Goal: Task Accomplishment & Management: Use online tool/utility

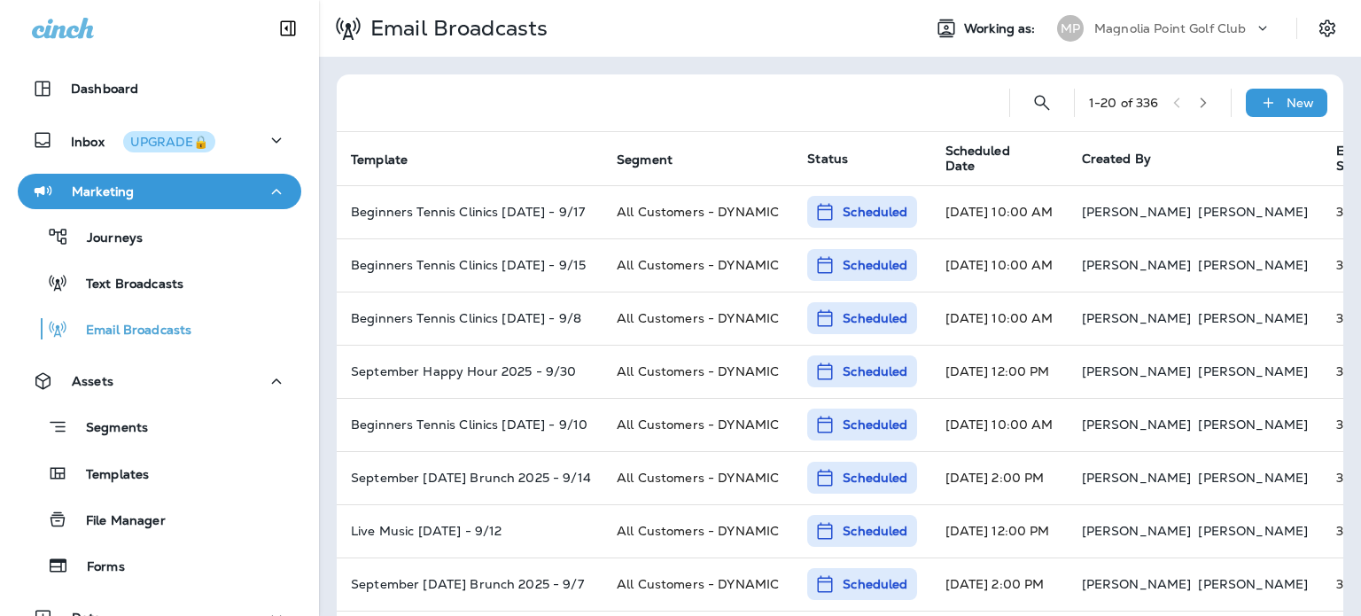
click at [1254, 30] on icon at bounding box center [1263, 28] width 18 height 18
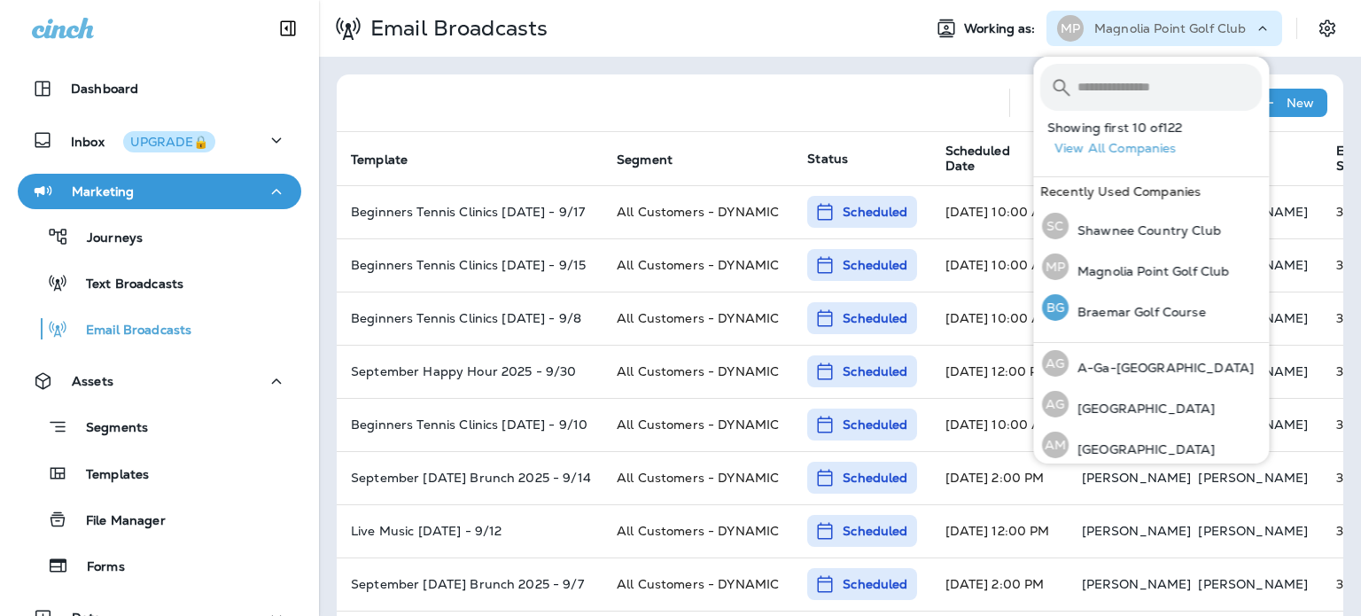
click at [1135, 321] on div "BG Braemar Golf Course" at bounding box center [1124, 307] width 178 height 41
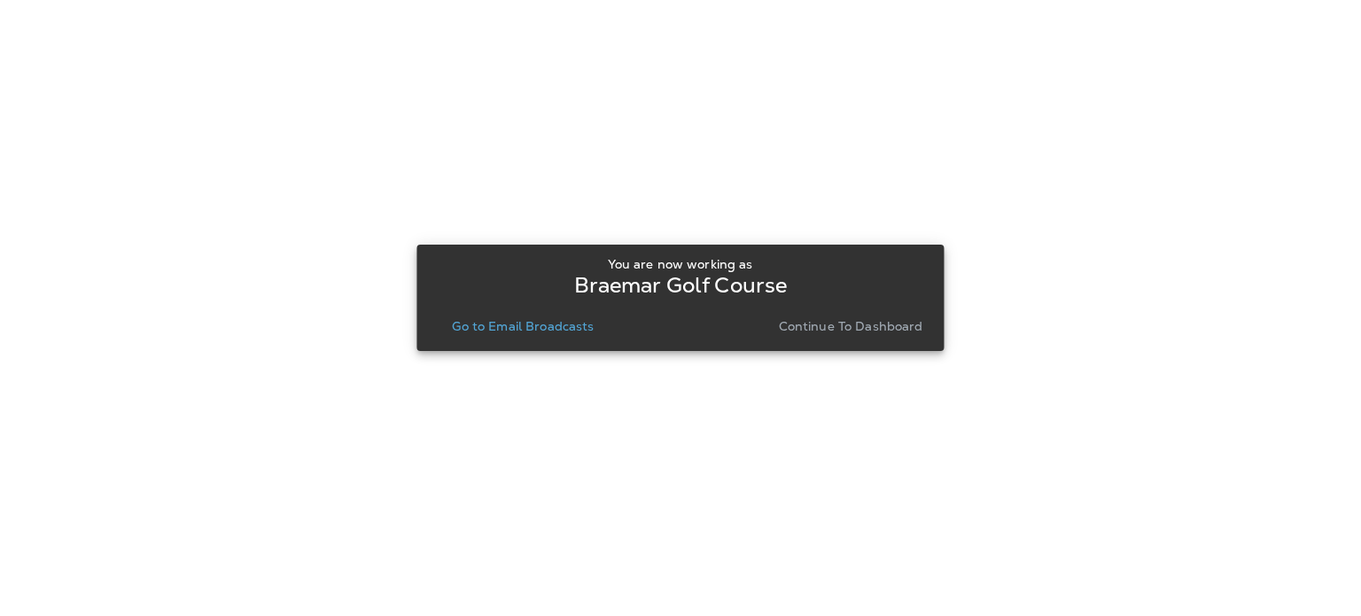
click at [900, 323] on p "Continue to Dashboard" at bounding box center [851, 326] width 144 height 14
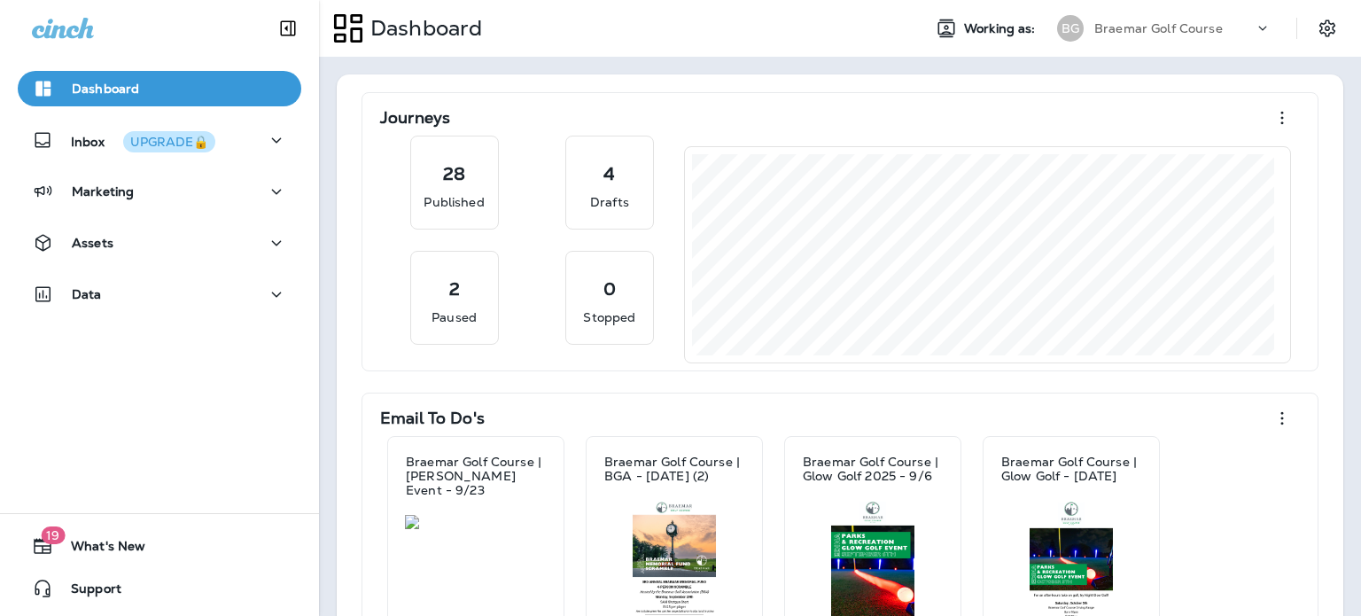
click at [462, 517] on img at bounding box center [476, 522] width 142 height 14
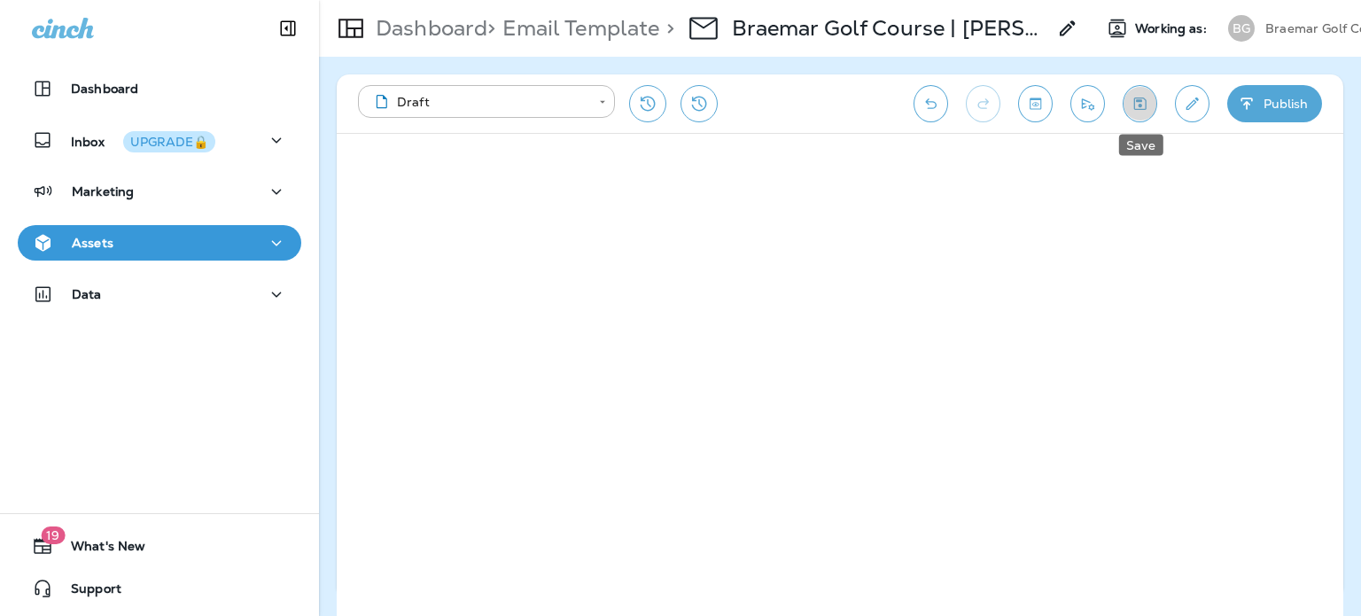
click at [1148, 89] on button "Save" at bounding box center [1140, 103] width 35 height 37
click at [1099, 96] on button "Send test email" at bounding box center [1087, 103] width 35 height 37
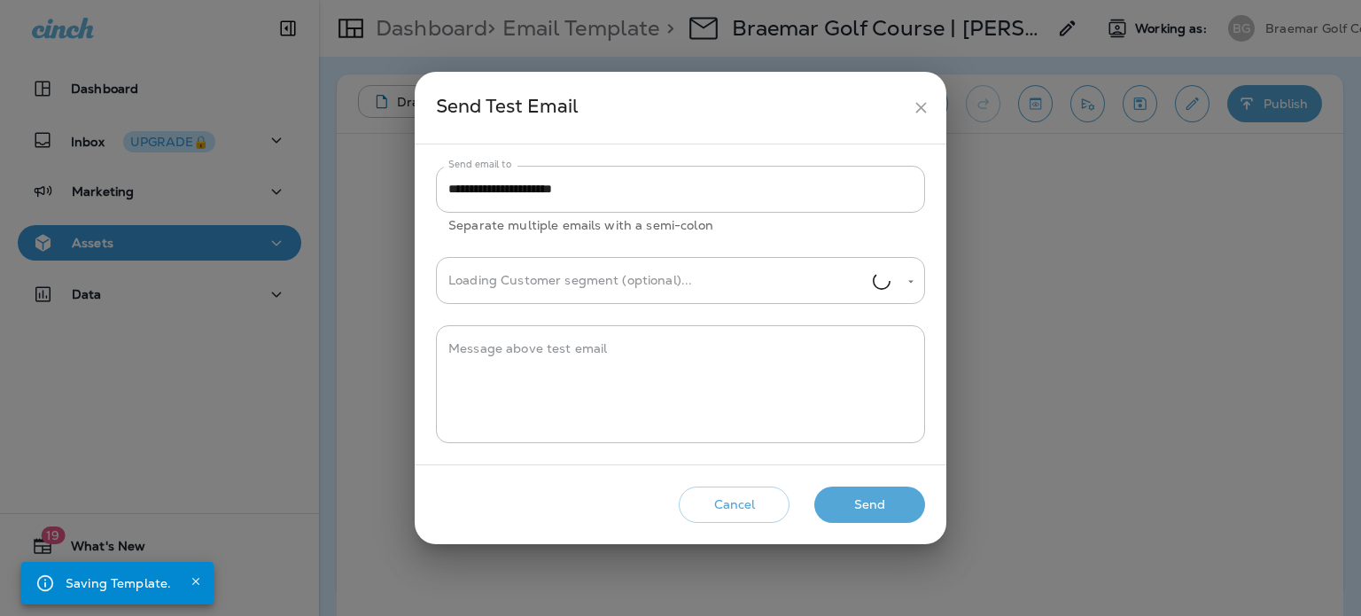
click at [895, 502] on button "Send" at bounding box center [869, 504] width 111 height 36
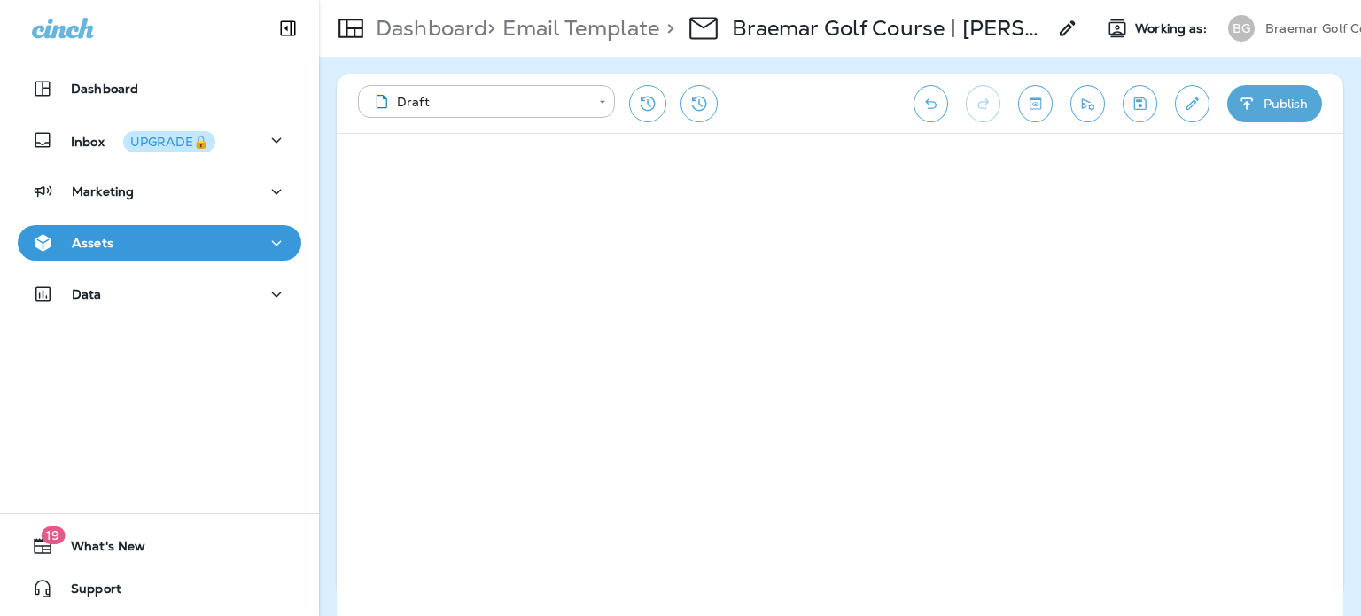
click at [1325, 25] on p "Braemar Golf Course" at bounding box center [1329, 28] width 128 height 14
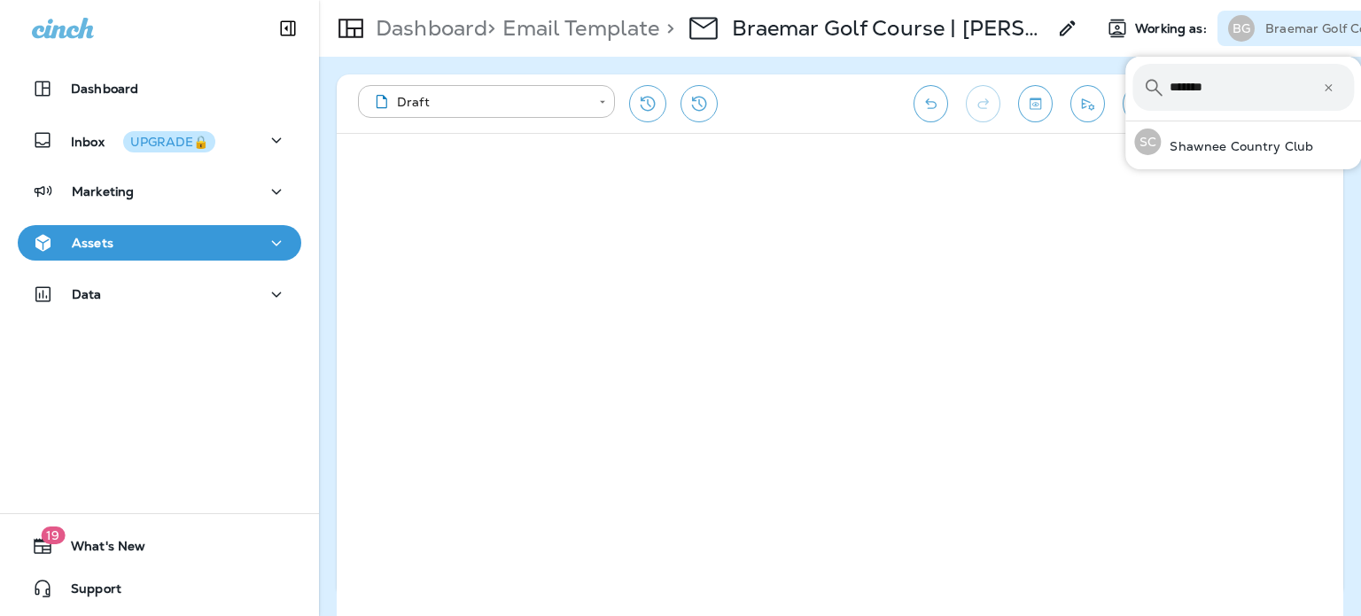
type input "*******"
click at [1230, 151] on p "Shawnee Country Club" at bounding box center [1237, 146] width 152 height 14
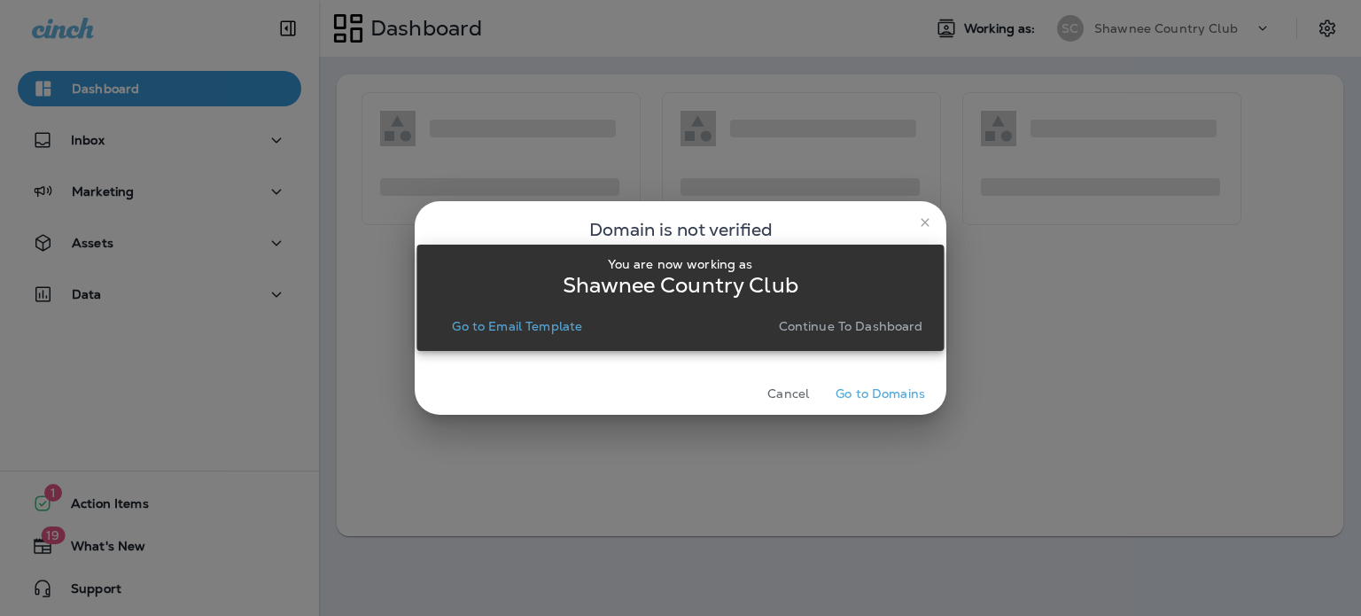
click at [912, 319] on p "Continue to Dashboard" at bounding box center [851, 326] width 144 height 14
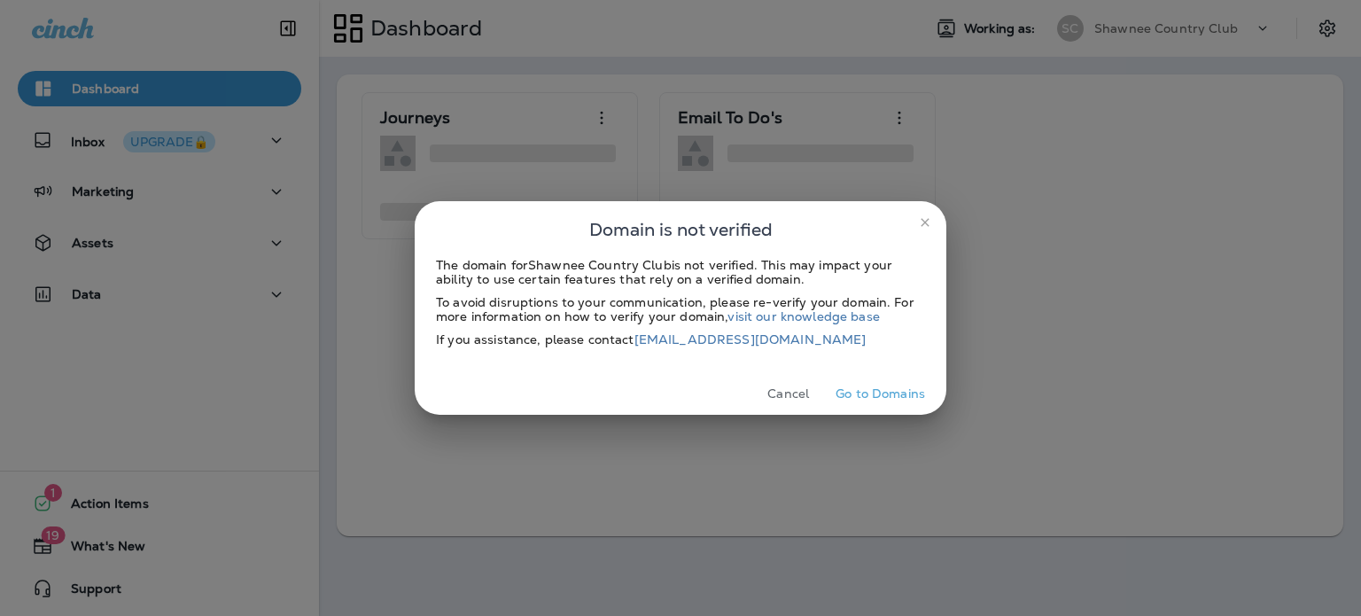
click at [926, 226] on icon "close" at bounding box center [925, 222] width 14 height 14
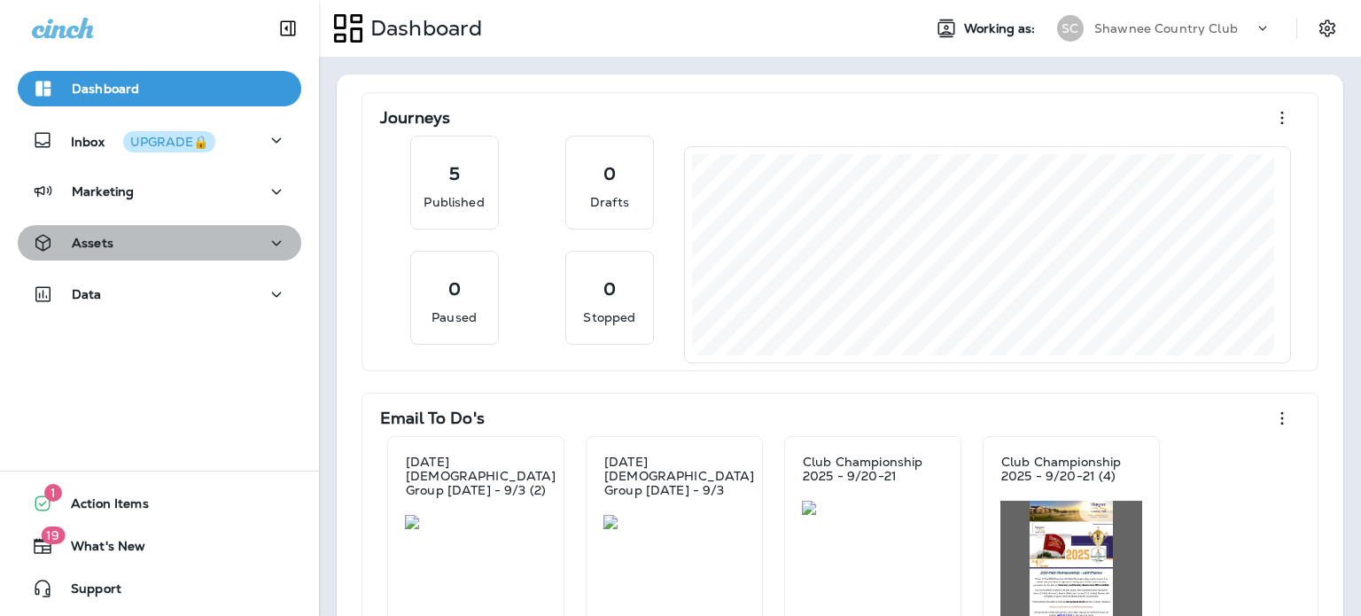
click at [183, 227] on button "Assets" at bounding box center [160, 242] width 284 height 35
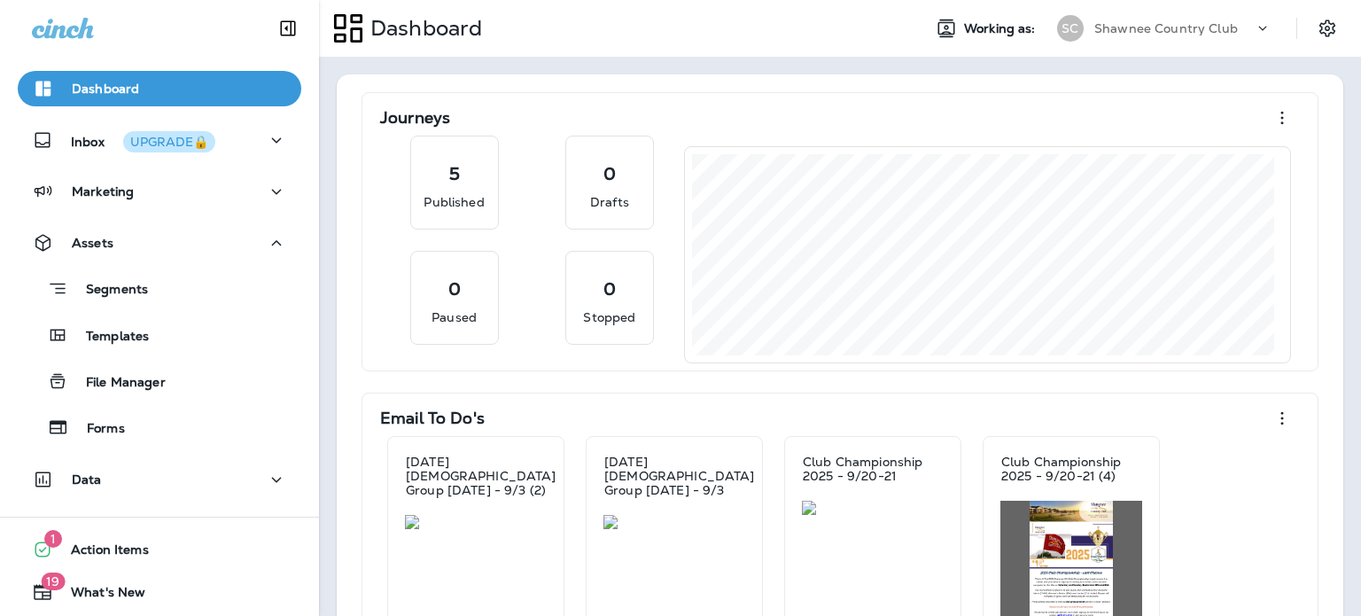
click at [206, 347] on div "Templates" at bounding box center [159, 335] width 269 height 27
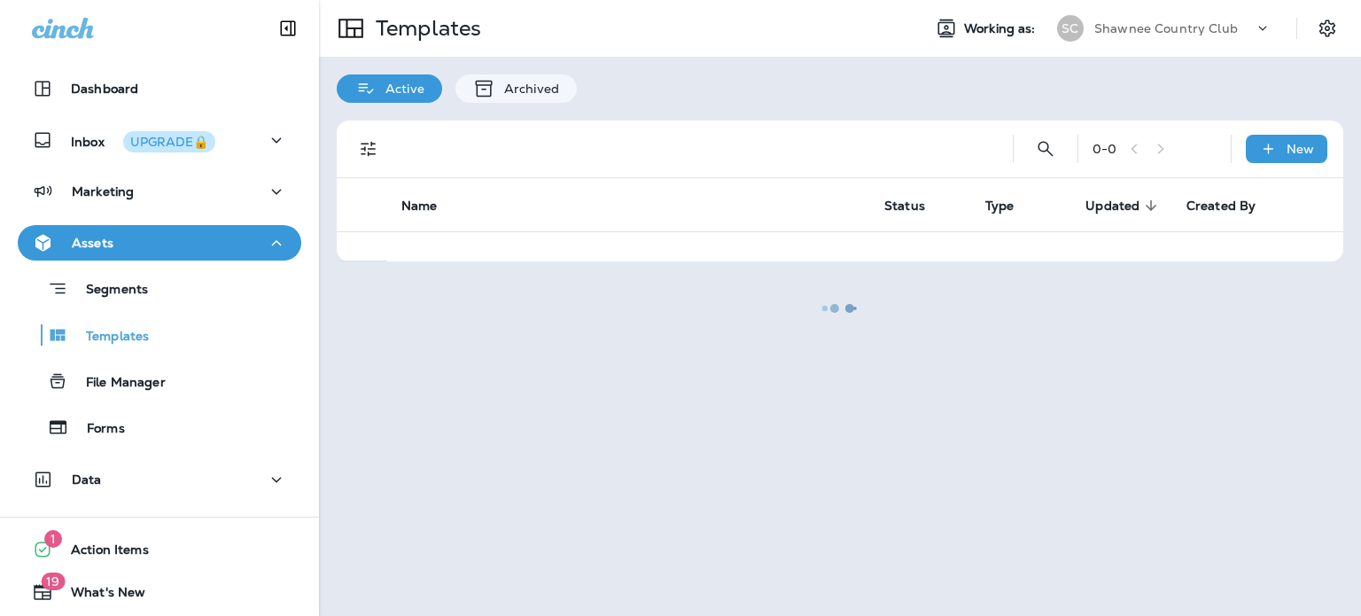
click at [1039, 144] on div at bounding box center [840, 308] width 1038 height 612
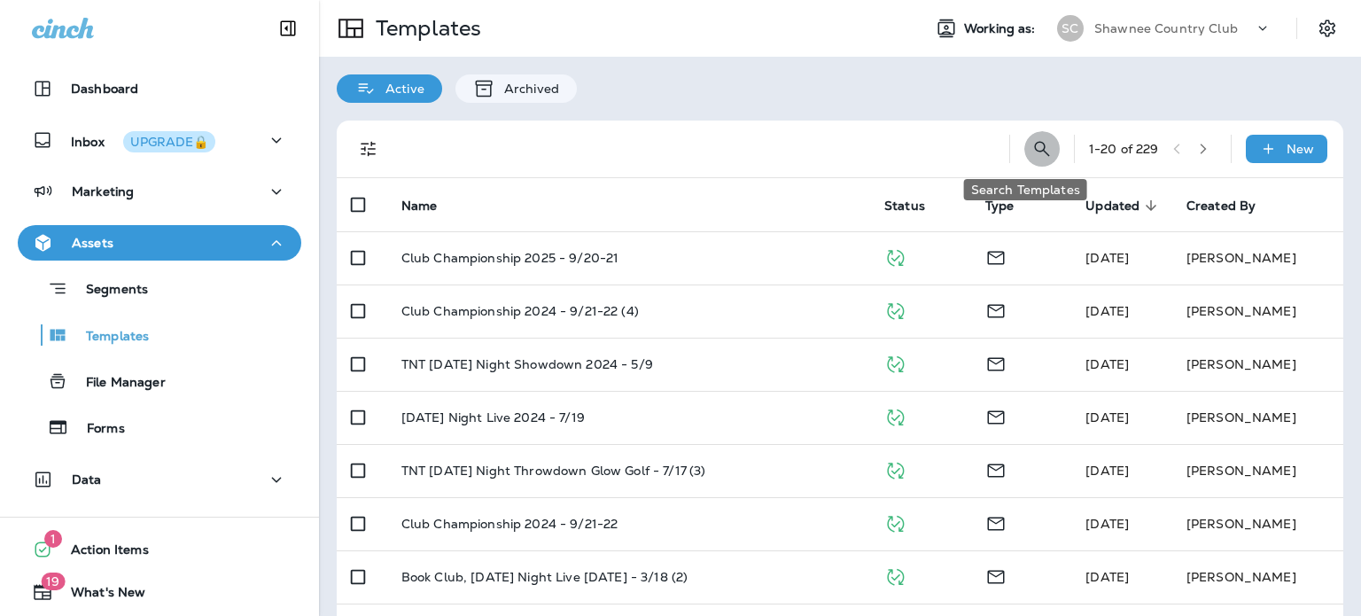
click at [1031, 144] on icon "Search Templates" at bounding box center [1041, 148] width 21 height 21
type input "*********"
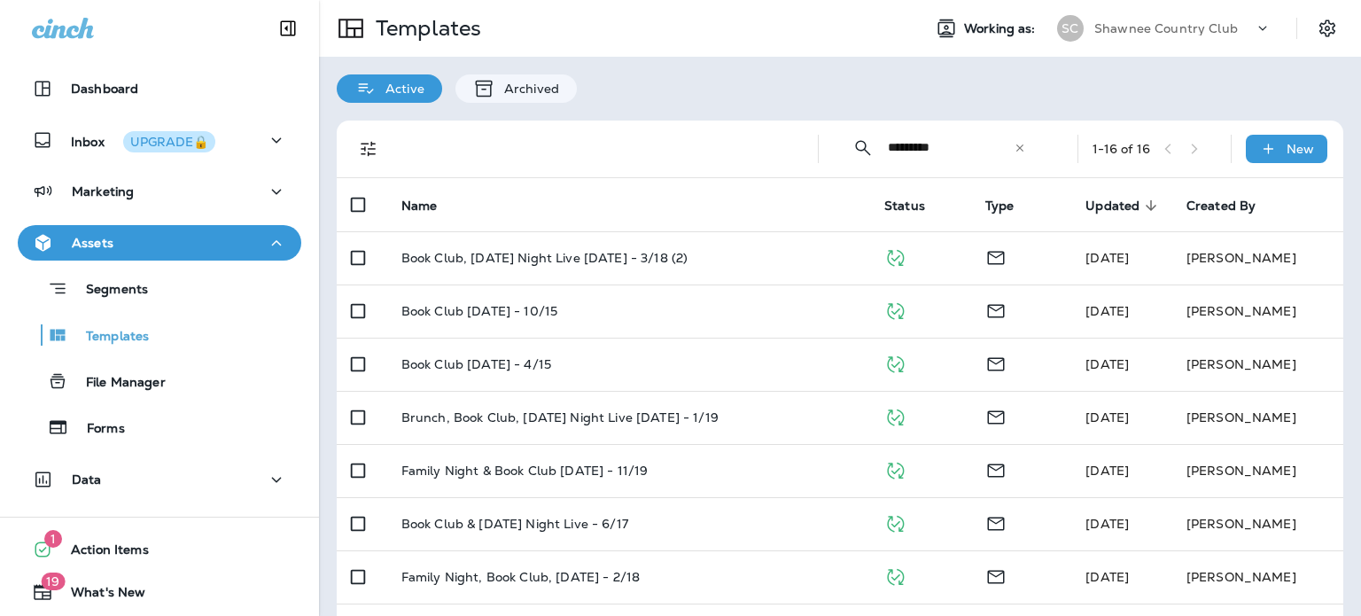
click at [1014, 149] on icon at bounding box center [1020, 148] width 12 height 12
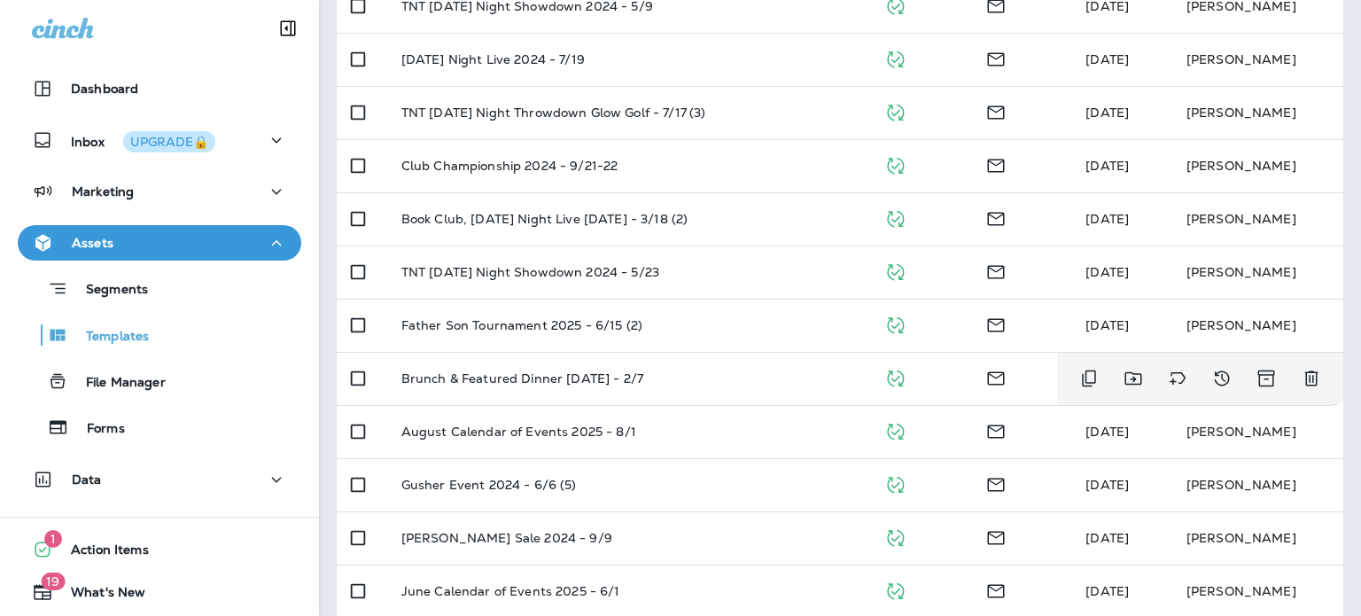
scroll to position [253, 0]
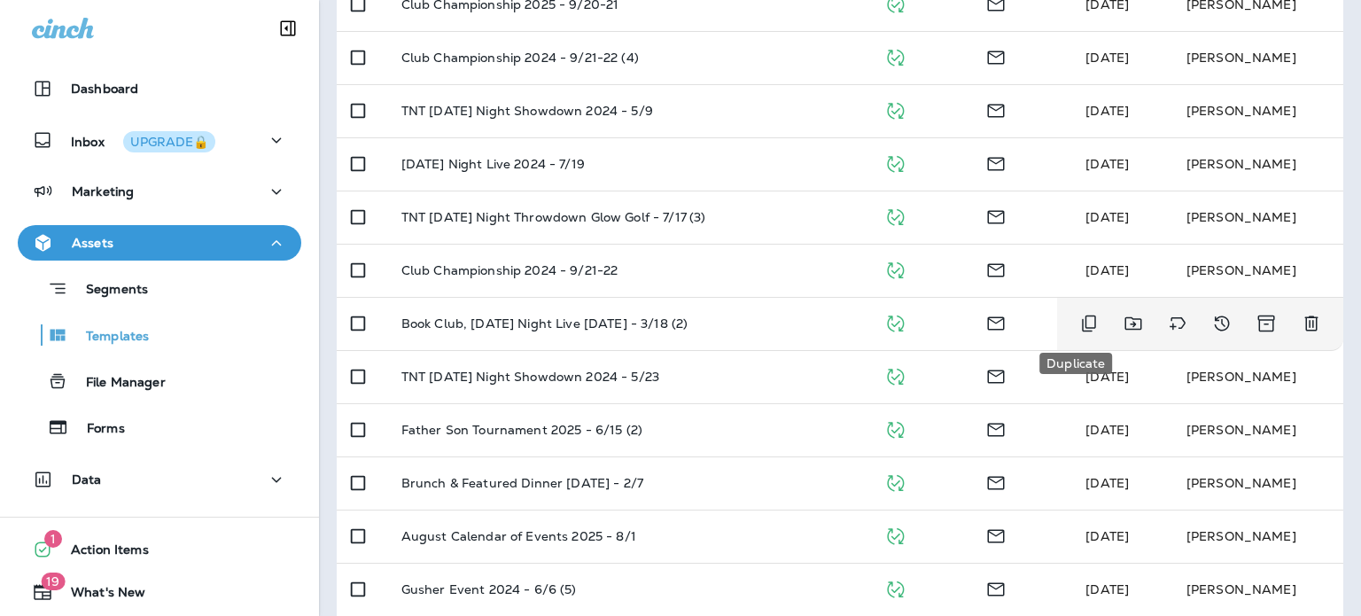
click at [1080, 320] on icon "Duplicate" at bounding box center [1088, 323] width 21 height 21
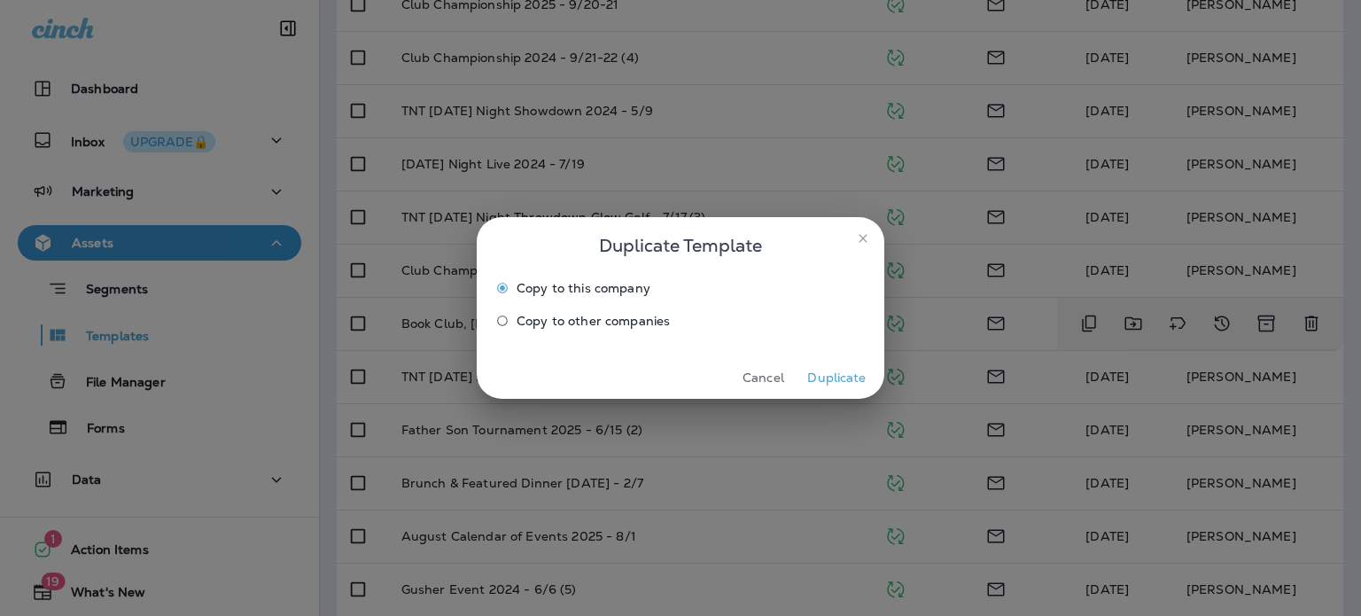
click at [859, 226] on button "close" at bounding box center [863, 238] width 28 height 28
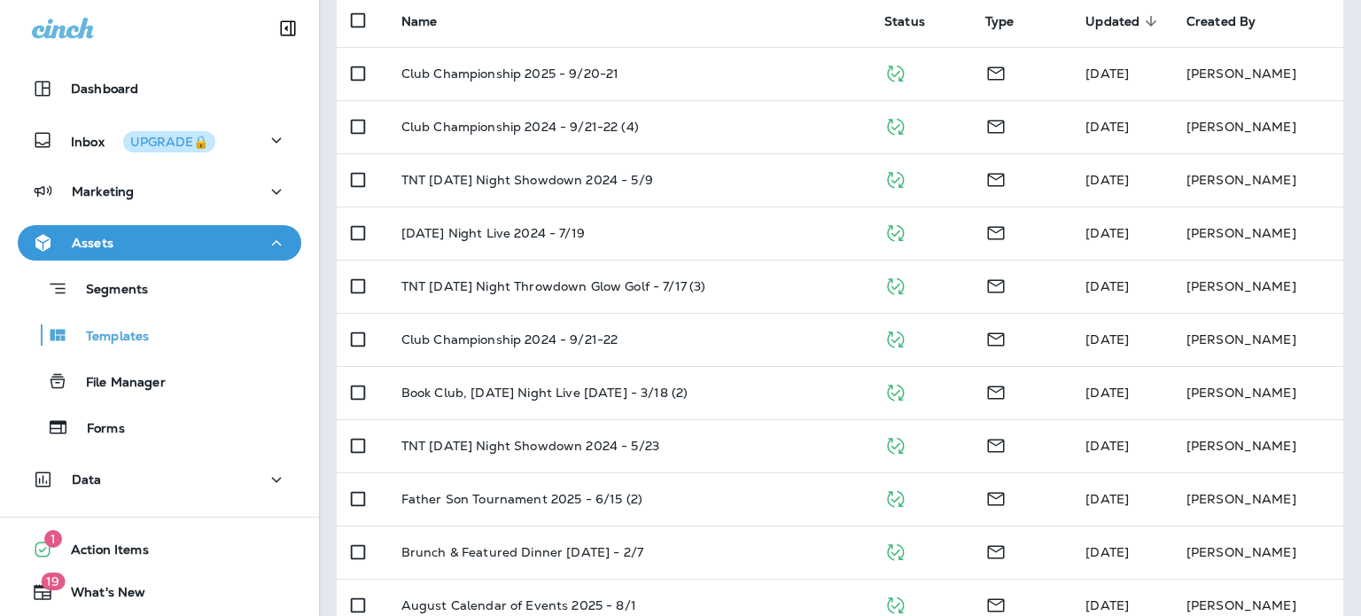
scroll to position [0, 0]
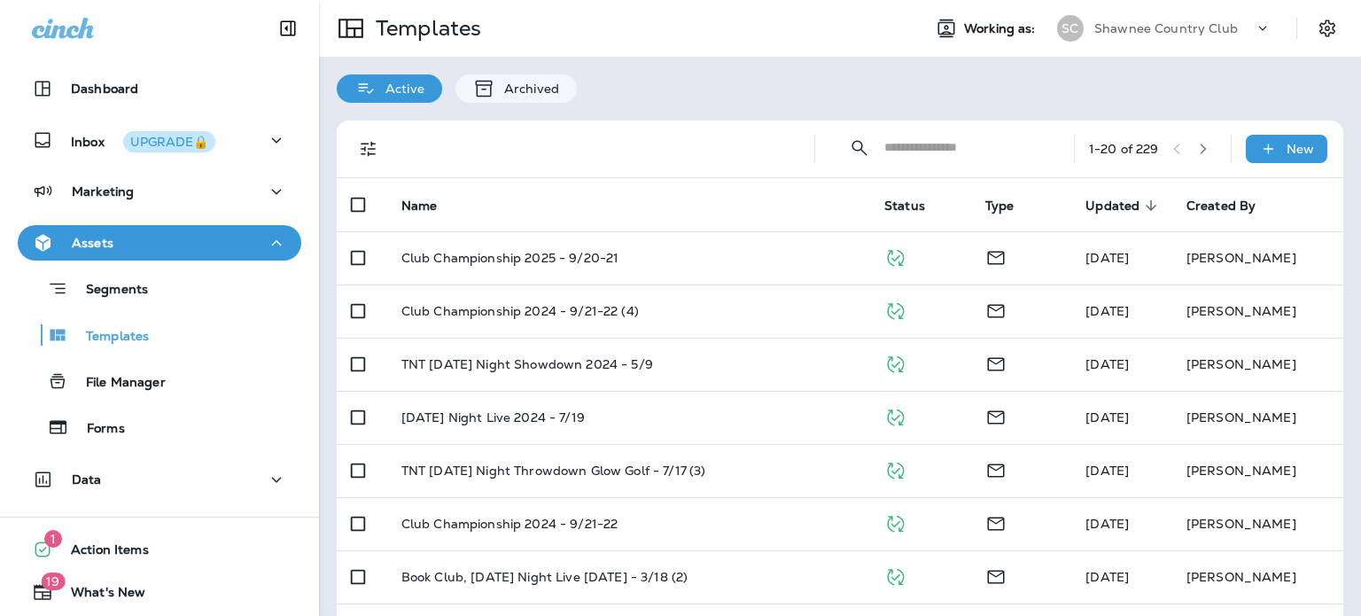
click at [1124, 205] on span "Updated" at bounding box center [1112, 205] width 54 height 15
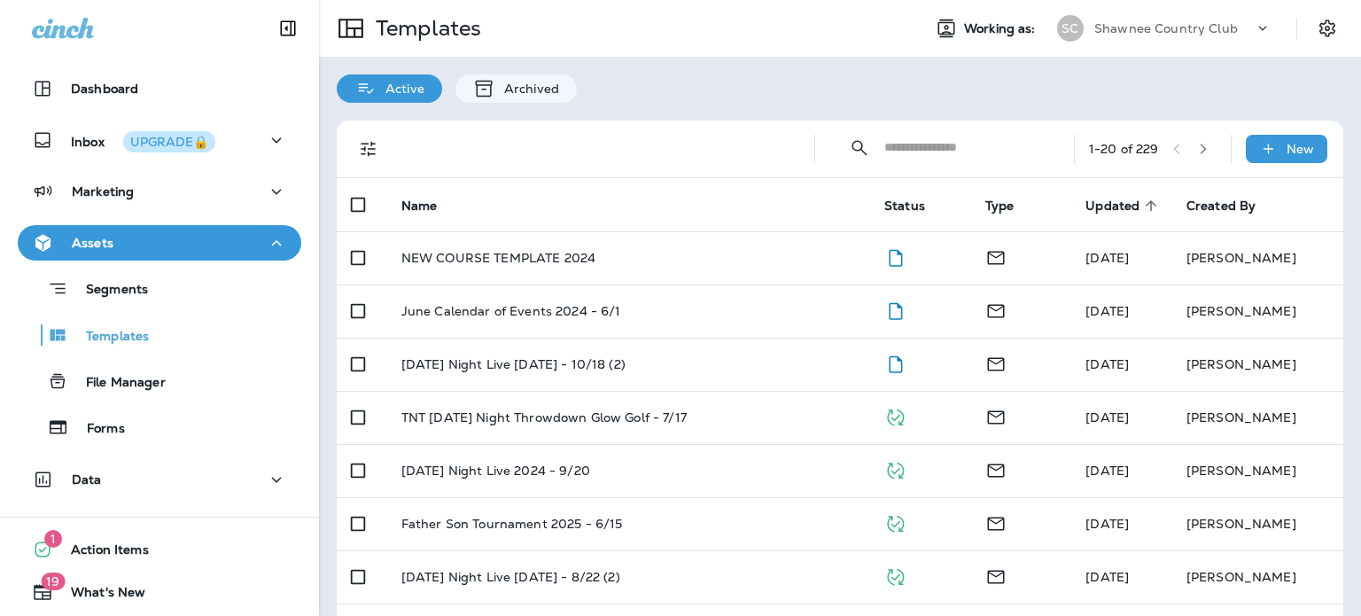
click at [1146, 202] on icon at bounding box center [1151, 205] width 11 height 11
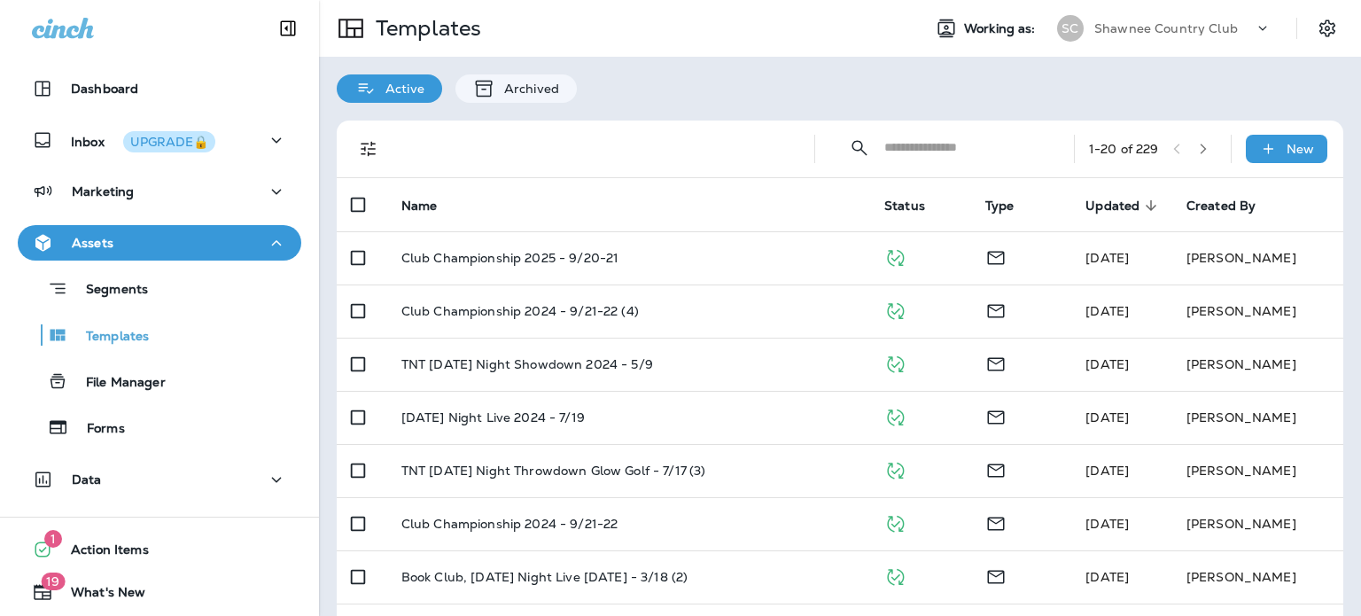
click at [951, 143] on input "text" at bounding box center [963, 147] width 158 height 47
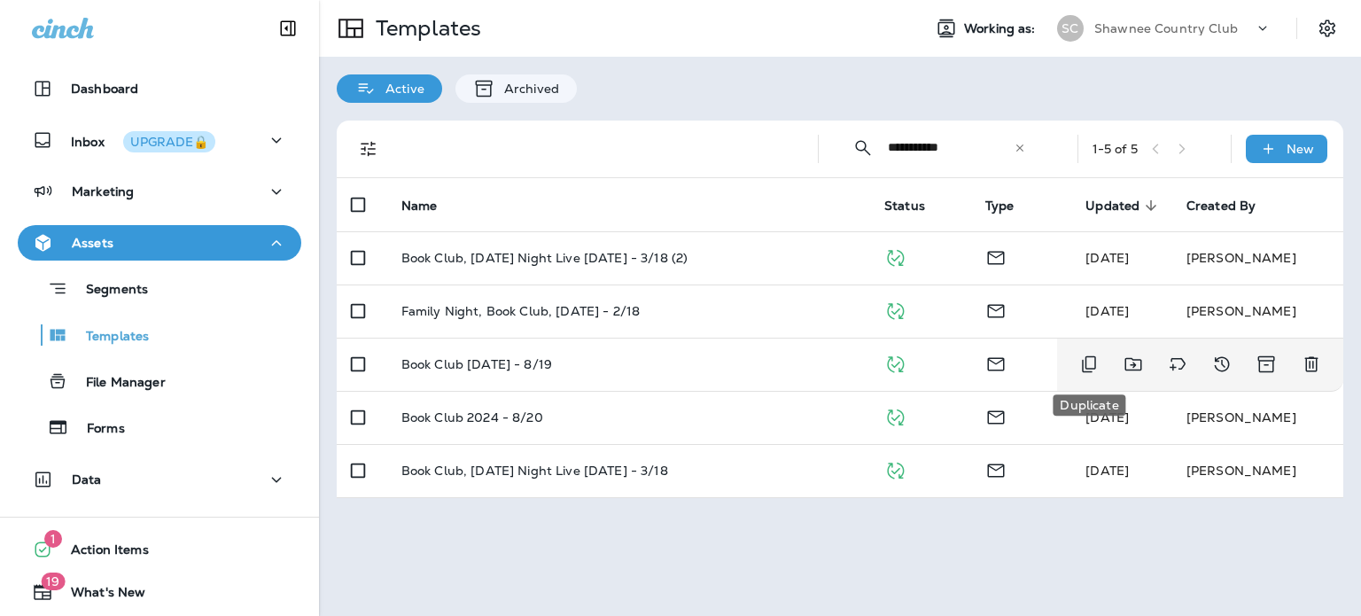
type input "**********"
click at [1092, 364] on icon "Duplicate" at bounding box center [1088, 363] width 21 height 21
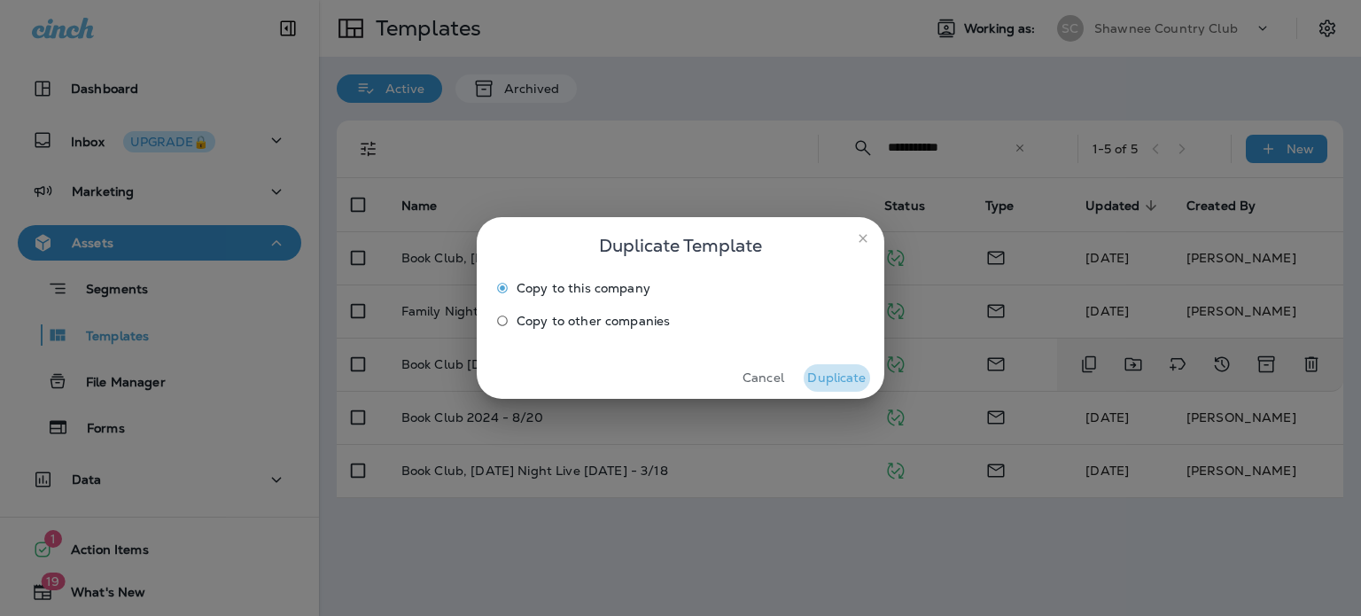
click at [843, 372] on button "Duplicate" at bounding box center [837, 377] width 66 height 27
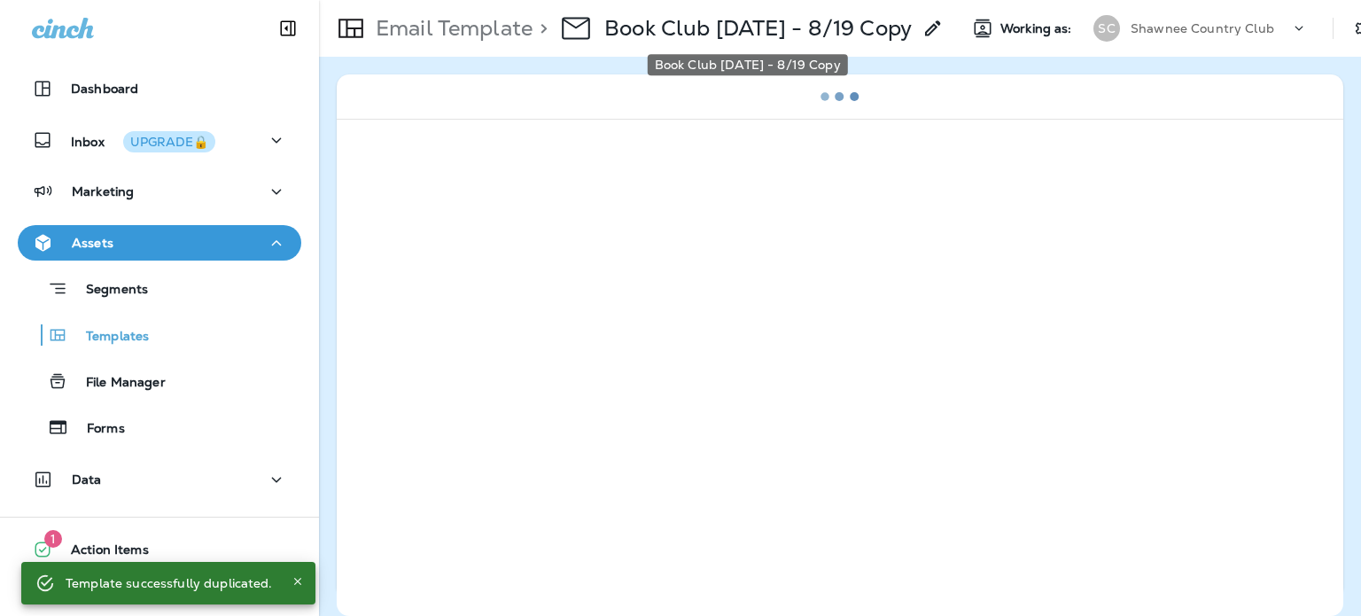
click at [705, 18] on p "Book Club [DATE] - 8/19 Copy" at bounding box center [757, 28] width 307 height 27
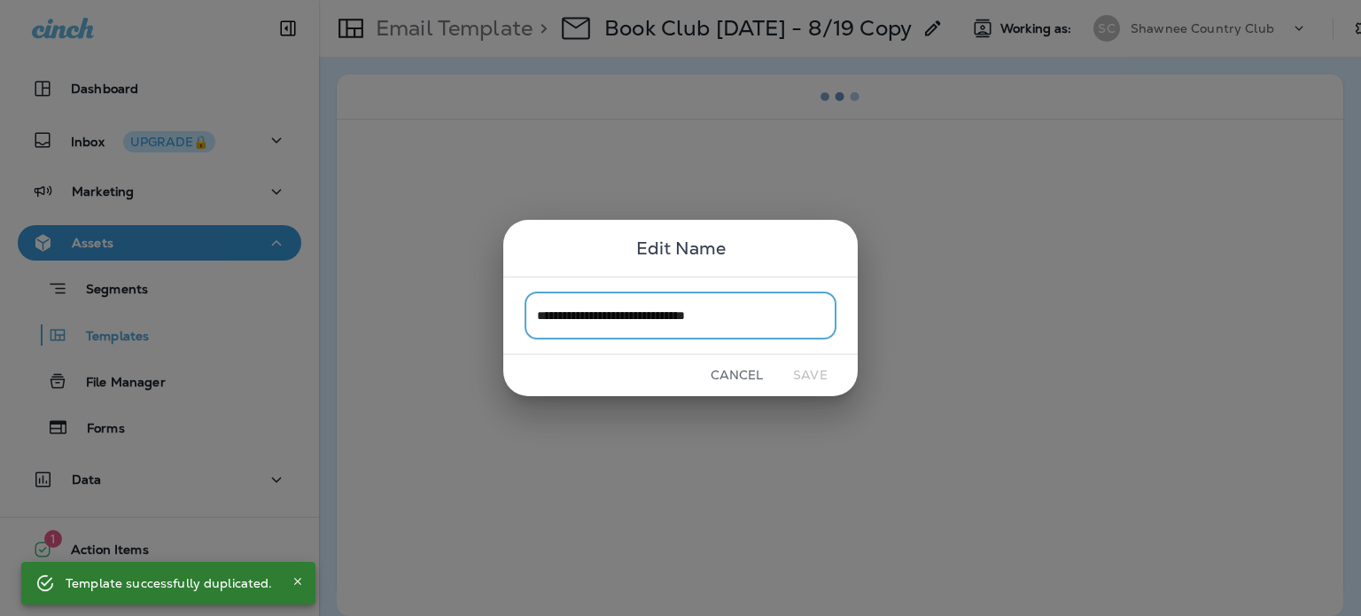
click at [668, 334] on input "**********" at bounding box center [680, 314] width 312 height 47
drag, startPoint x: 647, startPoint y: 318, endPoint x: 605, endPoint y: 321, distance: 41.7
click at [605, 321] on input "**********" at bounding box center [680, 314] width 312 height 47
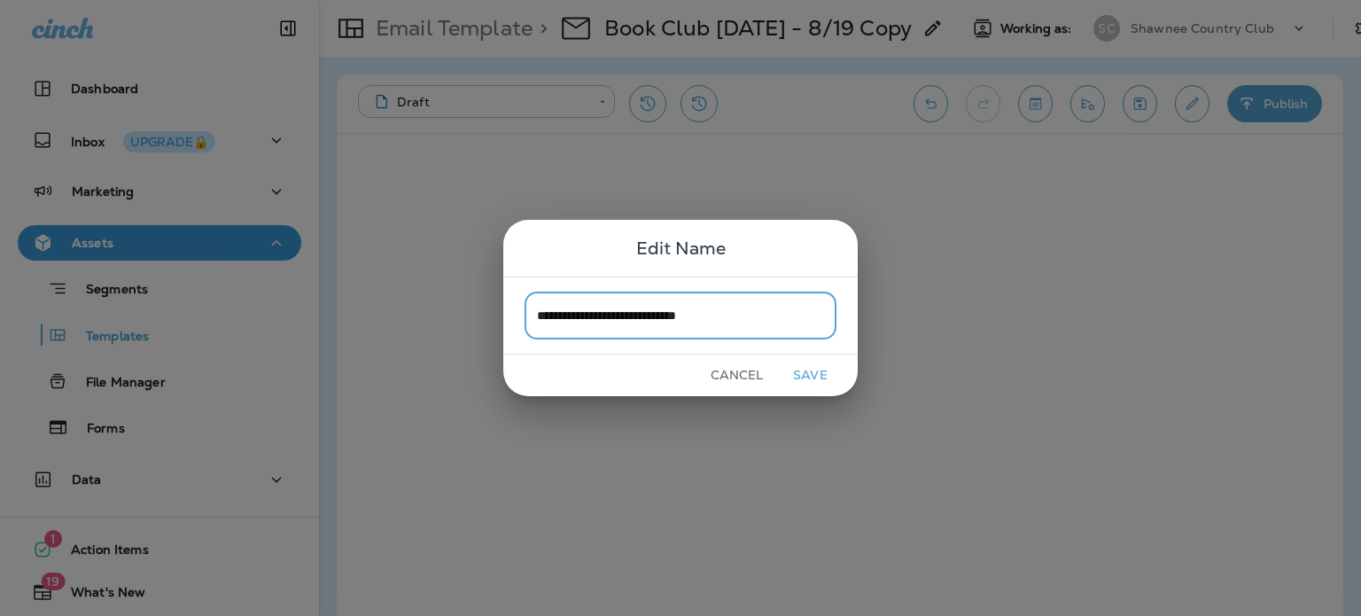
type input "**********"
click at [807, 369] on button "Save" at bounding box center [810, 374] width 66 height 27
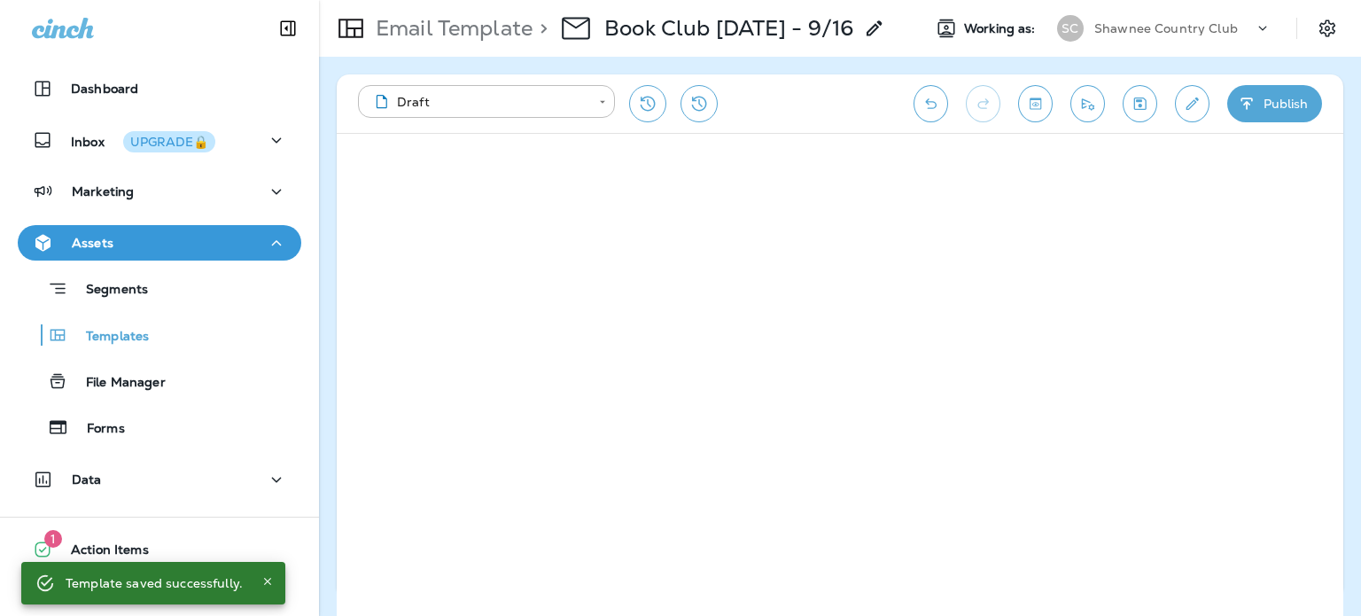
click at [1200, 98] on icon "Edit details" at bounding box center [1192, 104] width 19 height 18
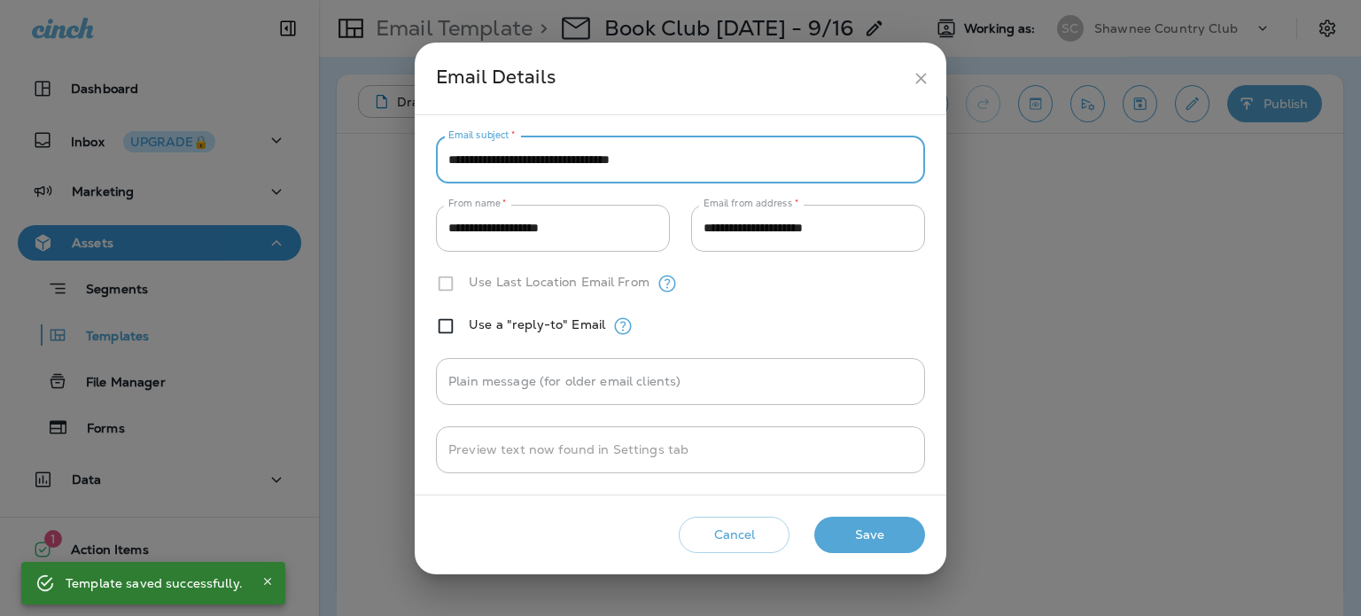
drag, startPoint x: 700, startPoint y: 165, endPoint x: 354, endPoint y: 162, distance: 345.5
click at [355, 162] on div "**********" at bounding box center [680, 308] width 1361 height 616
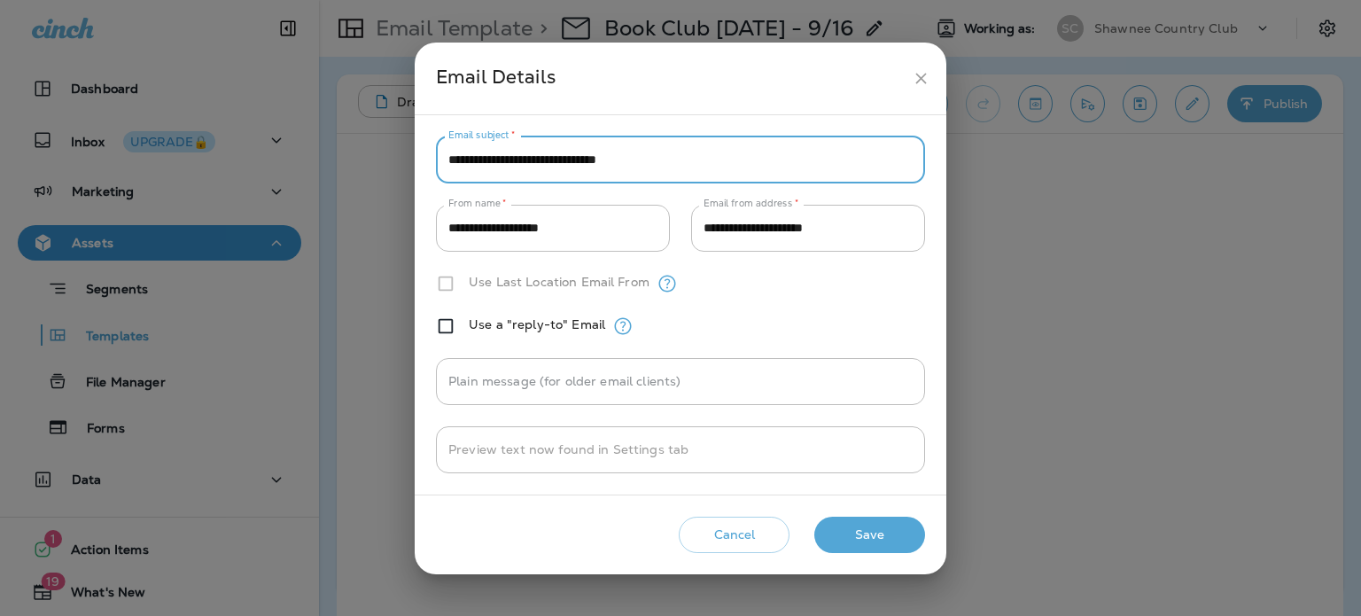
type input "**********"
click at [898, 536] on button "Save" at bounding box center [869, 535] width 111 height 36
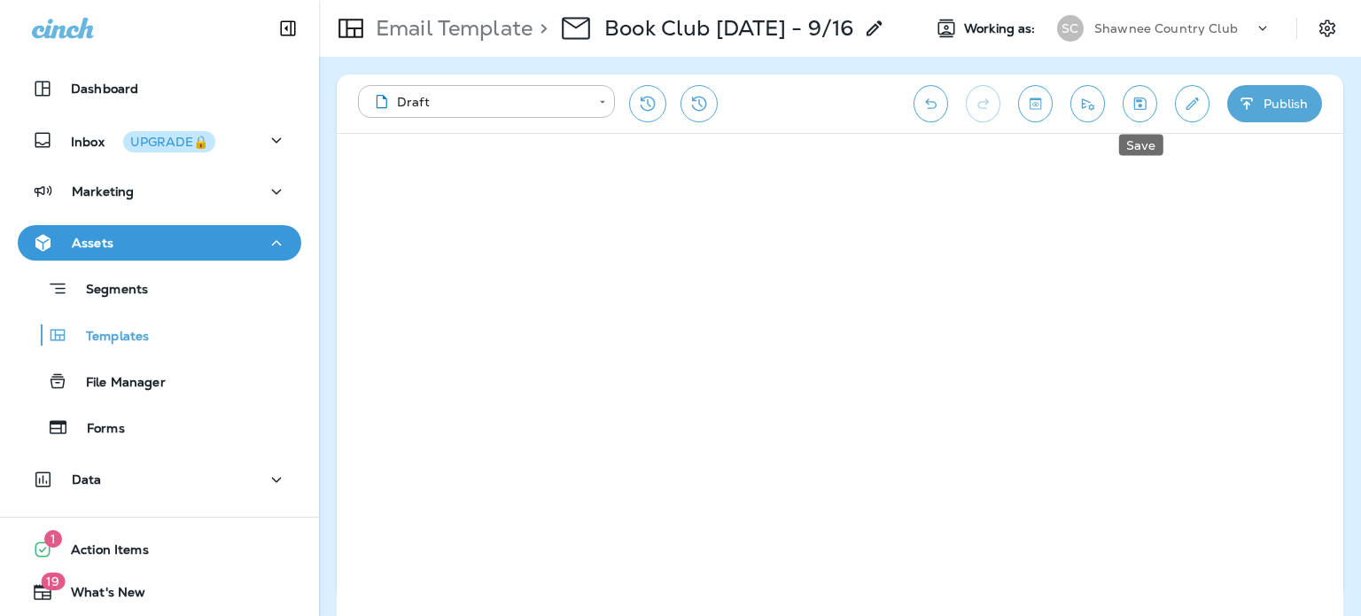
click at [1130, 100] on icon "Save" at bounding box center [1139, 104] width 19 height 18
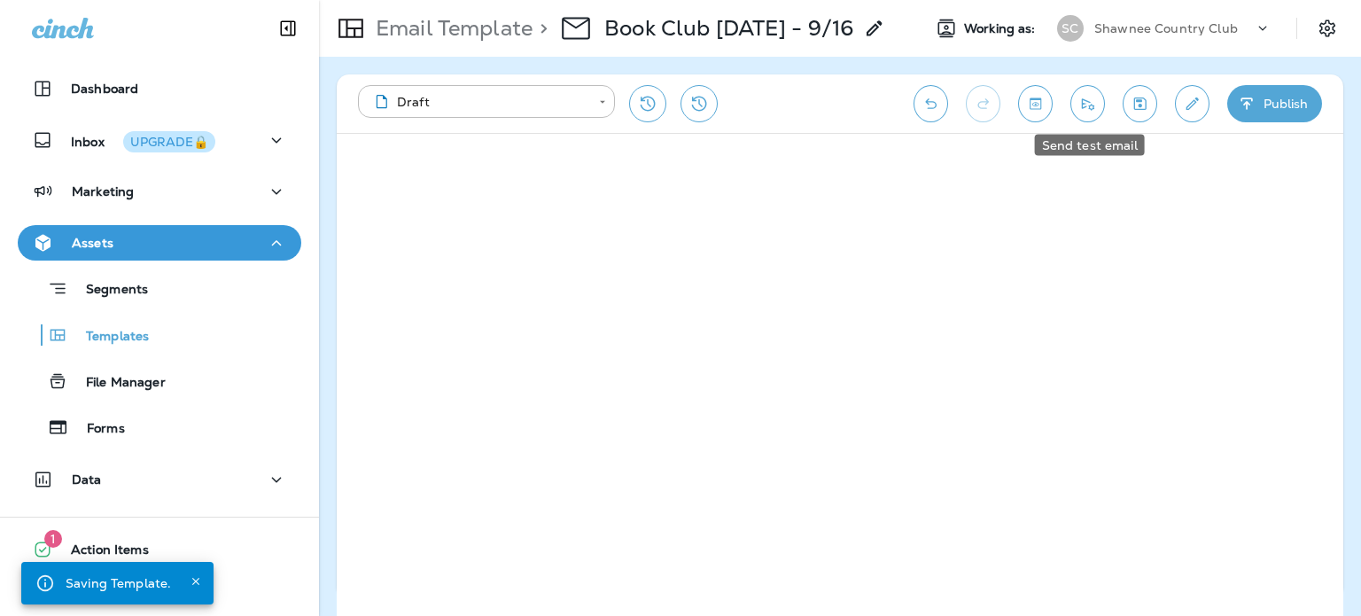
click at [1079, 105] on icon "Send test email" at bounding box center [1087, 104] width 19 height 18
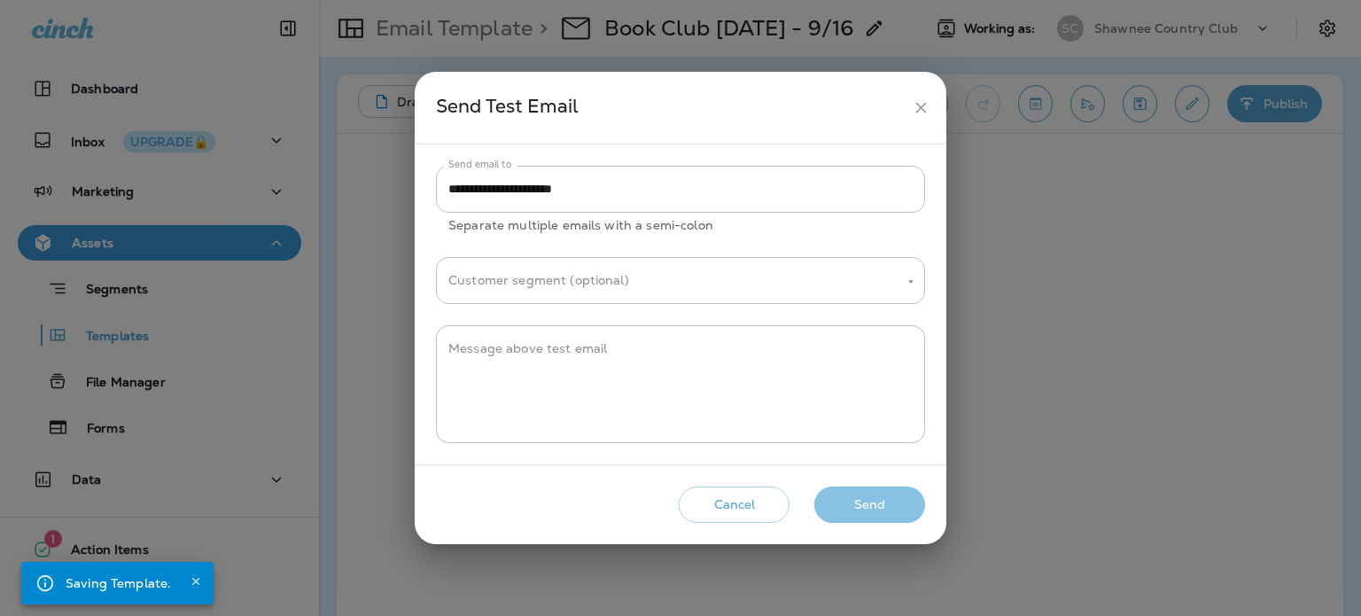
click at [896, 506] on button "Send" at bounding box center [869, 504] width 111 height 36
